Goal: Communication & Community: Connect with others

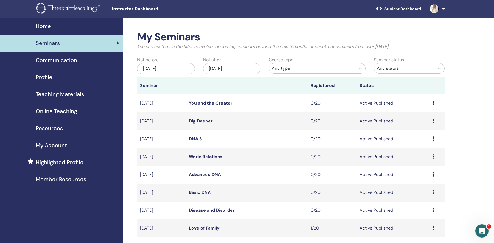
click at [444, 11] on link at bounding box center [436, 9] width 23 height 18
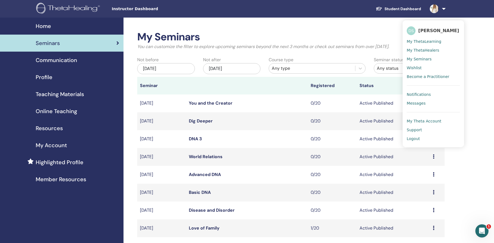
click at [421, 106] on span "Messages" at bounding box center [416, 103] width 19 height 5
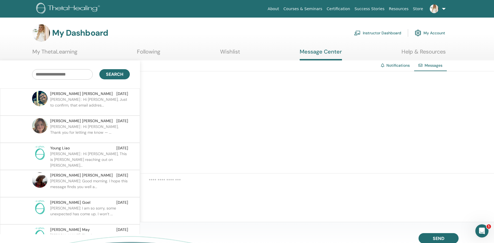
click at [100, 101] on p "Dr. Allison : Hi Maria, Just to confirm, that email addres..." at bounding box center [90, 105] width 80 height 16
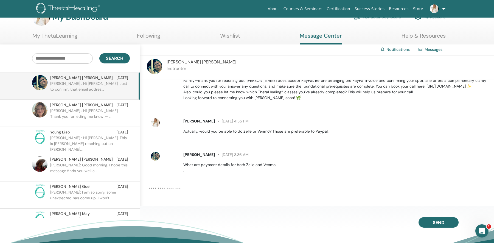
scroll to position [42, 0]
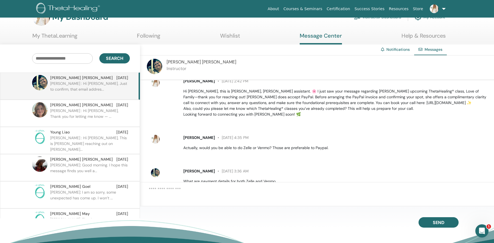
click at [182, 62] on span "Maria Chavez" at bounding box center [202, 62] width 70 height 6
click at [158, 64] on img at bounding box center [154, 66] width 15 height 15
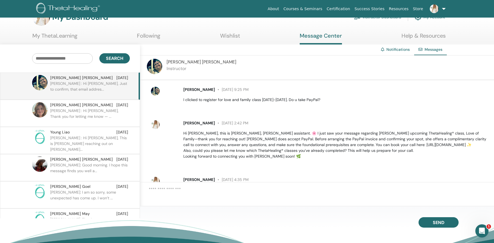
click at [189, 88] on span "Maria Chavez" at bounding box center [199, 89] width 32 height 5
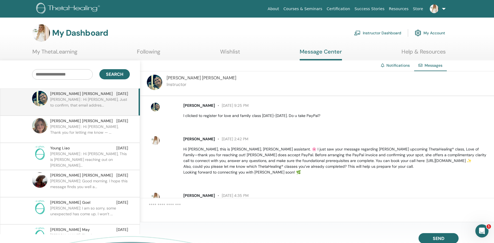
click at [155, 81] on img at bounding box center [154, 82] width 15 height 15
click at [155, 106] on img at bounding box center [155, 107] width 9 height 9
click at [190, 105] on span "Maria Chavez" at bounding box center [199, 105] width 32 height 5
click at [102, 126] on p "Dr. Allison : Hi Meredith, Thank you for letting me know — ..." at bounding box center [90, 132] width 80 height 16
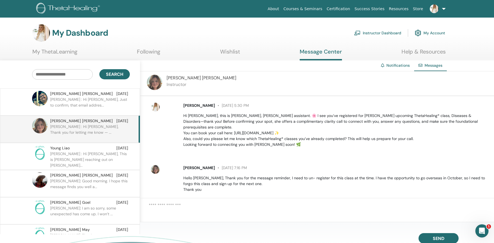
click at [79, 33] on h3 "My Dashboard" at bounding box center [80, 33] width 56 height 10
click at [37, 33] on img at bounding box center [41, 33] width 18 height 18
click at [309, 9] on link "Courses & Seminars" at bounding box center [302, 9] width 43 height 10
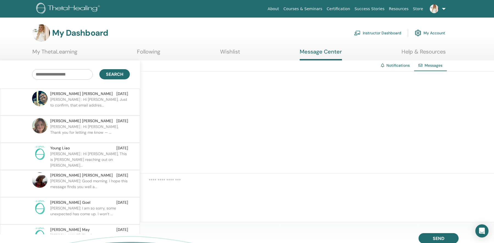
click at [96, 98] on p "[PERSON_NAME] : Hi [PERSON_NAME], Just to confirm, that email addres..." at bounding box center [90, 105] width 80 height 16
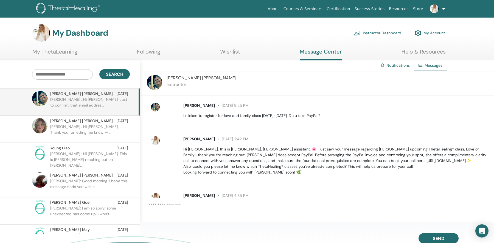
click at [197, 104] on span "[PERSON_NAME]" at bounding box center [199, 105] width 32 height 5
click at [154, 105] on img at bounding box center [155, 107] width 9 height 9
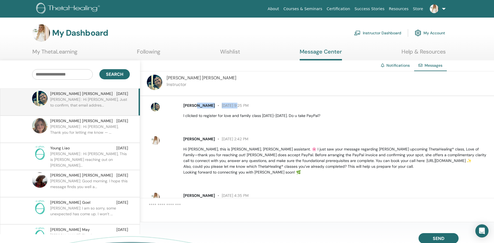
click at [156, 82] on img at bounding box center [154, 82] width 15 height 15
click at [175, 77] on span "Maria Chavez" at bounding box center [202, 78] width 70 height 6
click at [151, 51] on link "Following" at bounding box center [148, 53] width 23 height 11
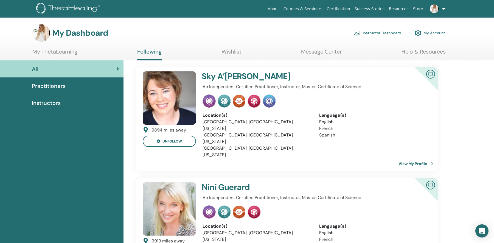
click at [47, 103] on span "Instructors" at bounding box center [46, 103] width 29 height 8
